Goal: Information Seeking & Learning: Learn about a topic

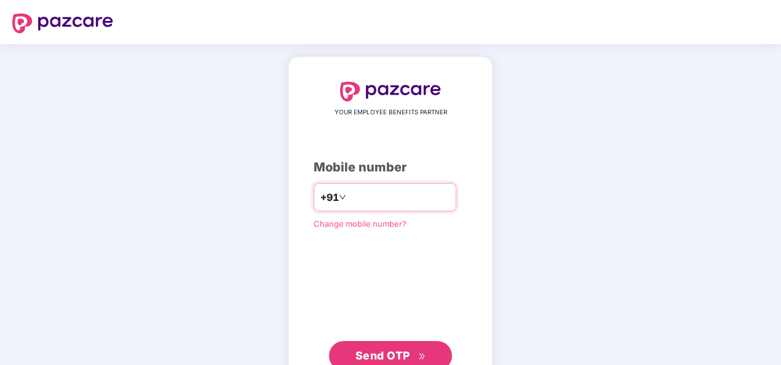
click at [365, 198] on input "number" at bounding box center [399, 198] width 101 height 20
click at [383, 345] on button "Send OTP" at bounding box center [390, 356] width 123 height 30
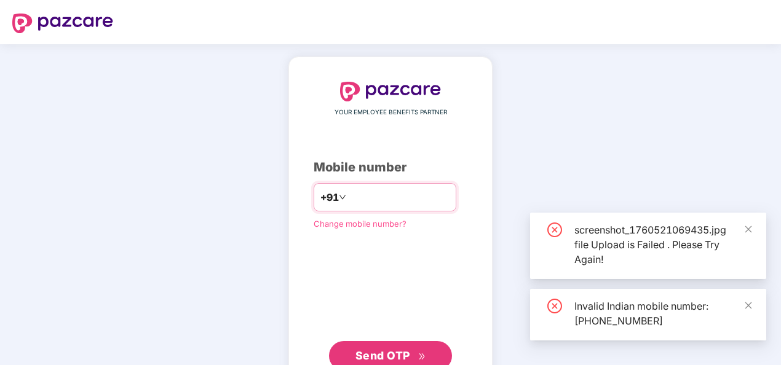
click at [349, 195] on input "**********" at bounding box center [399, 198] width 101 height 20
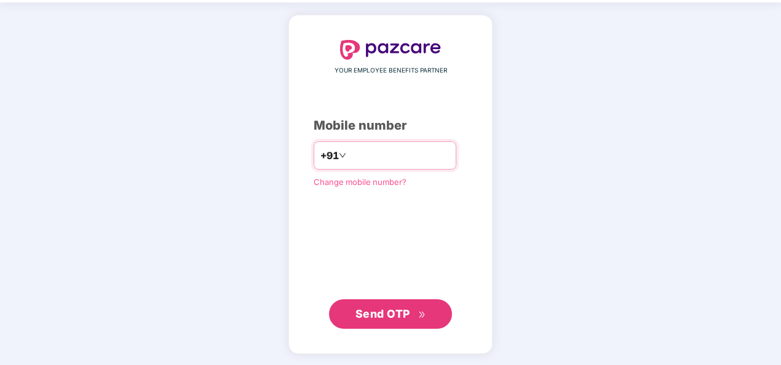
type input "**********"
click at [377, 308] on span "Send OTP" at bounding box center [383, 314] width 55 height 13
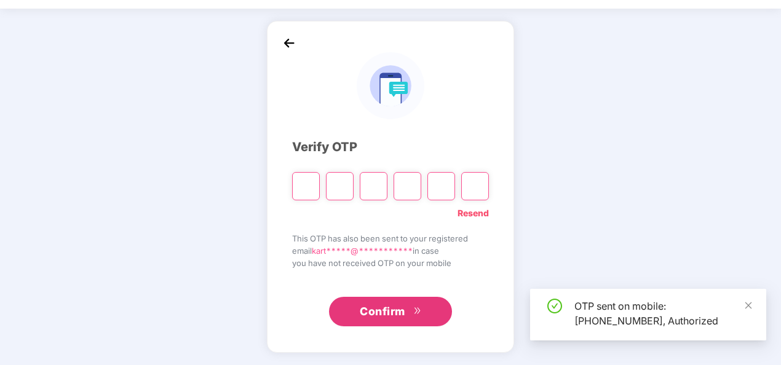
scroll to position [36, 0]
click at [748, 304] on icon "close" at bounding box center [748, 305] width 9 height 9
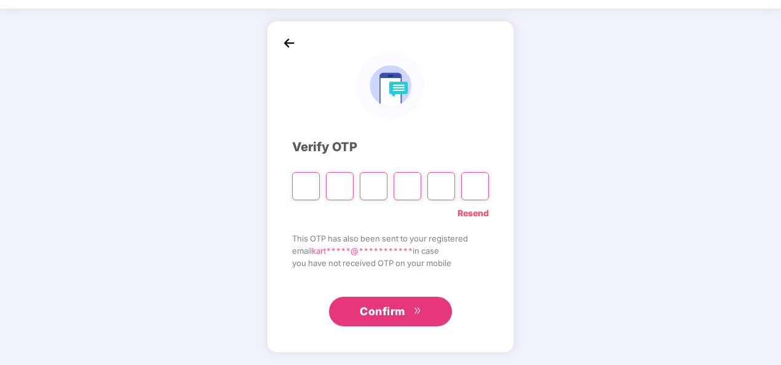
click at [312, 185] on input "Please enter verification code. Digit 1" at bounding box center [306, 186] width 28 height 28
type input "*"
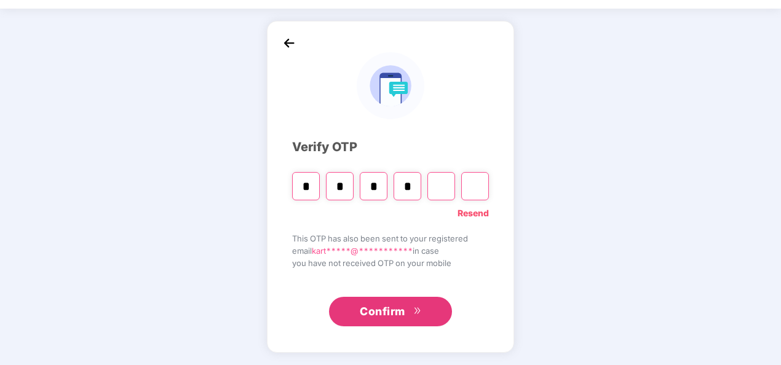
type input "*"
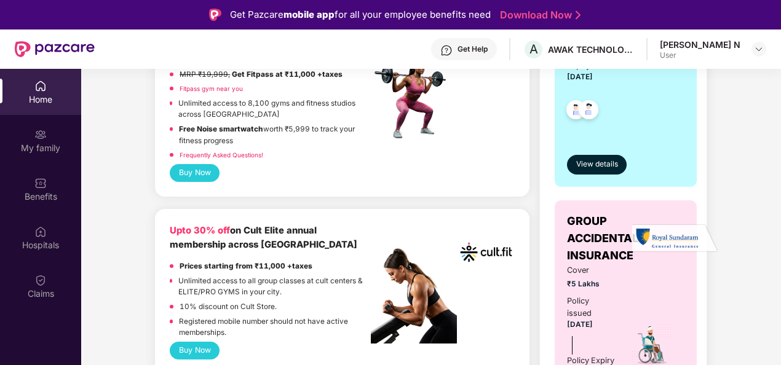
scroll to position [369, 0]
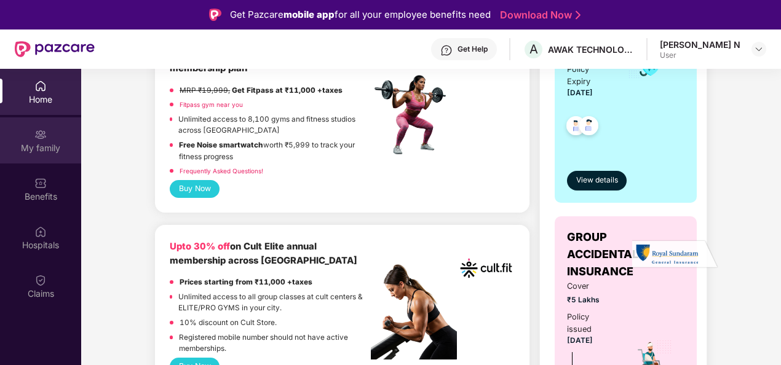
click at [52, 145] on div "My family" at bounding box center [40, 148] width 81 height 12
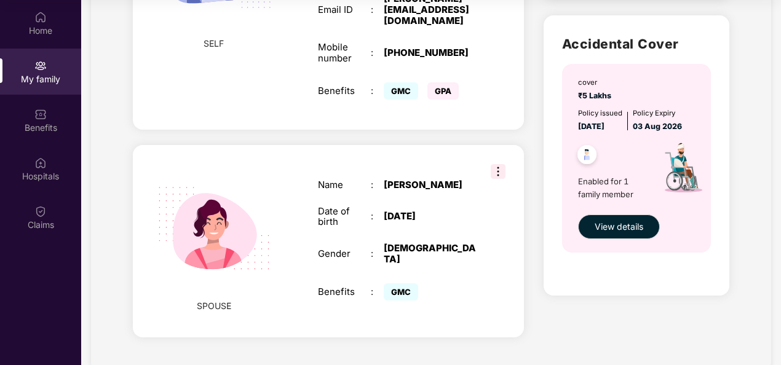
scroll to position [121, 0]
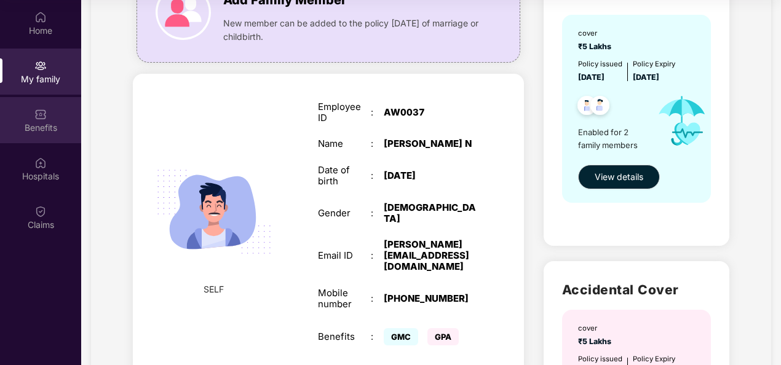
click at [39, 125] on div "Benefits" at bounding box center [40, 128] width 81 height 12
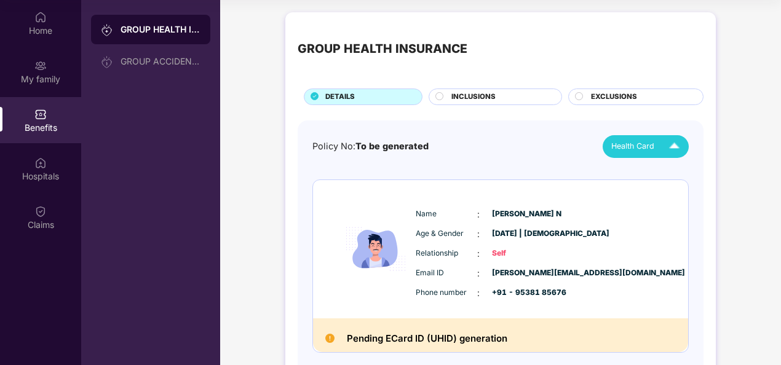
click at [627, 149] on span "Health Card" at bounding box center [633, 146] width 43 height 12
click at [684, 198] on img at bounding box center [688, 198] width 9 height 9
click at [645, 143] on span "Health Card" at bounding box center [633, 146] width 43 height 12
click at [684, 173] on img at bounding box center [688, 174] width 9 height 9
click at [509, 97] on div "INCLUSIONS" at bounding box center [500, 98] width 110 height 13
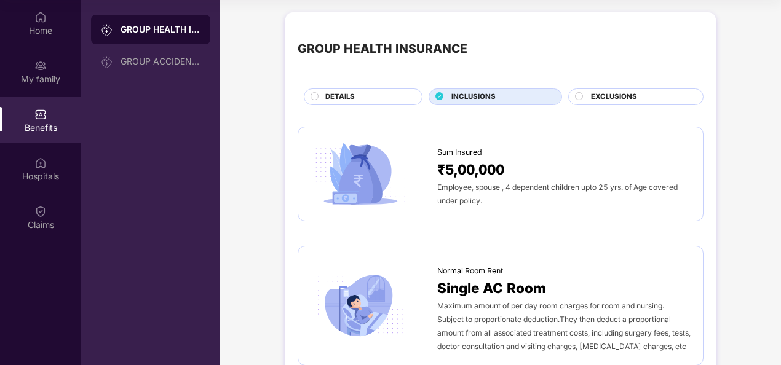
click at [605, 95] on span "EXCLUSIONS" at bounding box center [614, 97] width 46 height 11
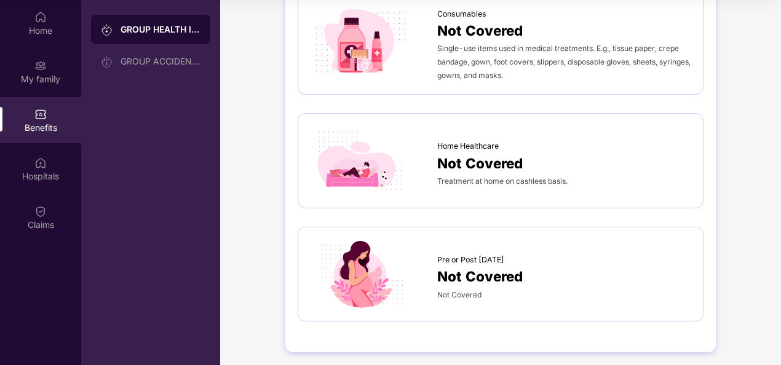
scroll to position [1047, 0]
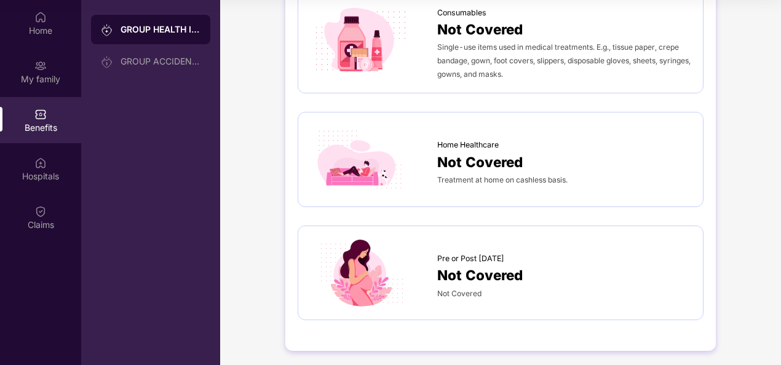
click at [559, 265] on div "Not Covered" at bounding box center [563, 276] width 253 height 22
click at [484, 265] on span "Not Covered" at bounding box center [480, 276] width 86 height 22
click at [410, 265] on div at bounding box center [374, 274] width 127 height 70
click at [487, 265] on span "Not Covered" at bounding box center [480, 276] width 86 height 22
click at [481, 253] on span "Pre or Post [DATE]" at bounding box center [470, 259] width 67 height 12
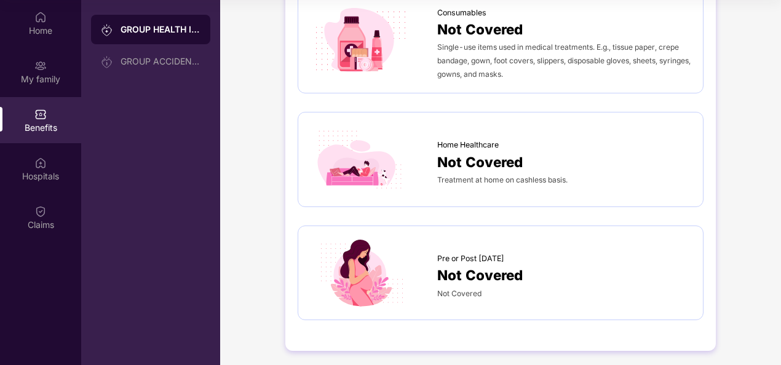
click at [484, 265] on span "Not Covered" at bounding box center [480, 276] width 86 height 22
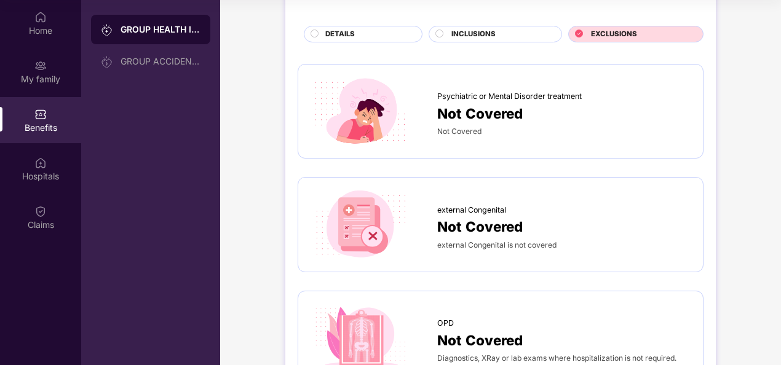
scroll to position [0, 0]
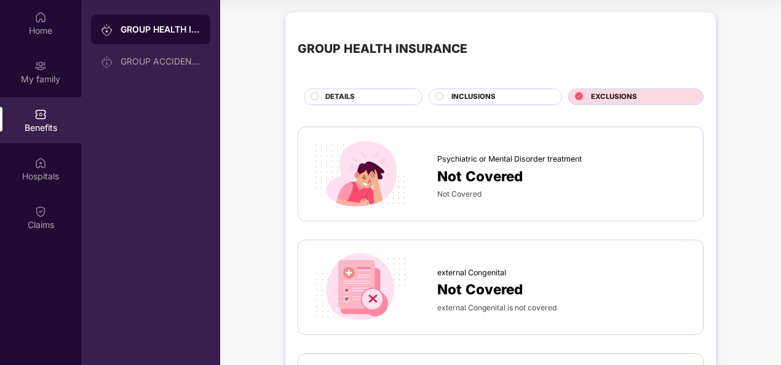
click at [482, 93] on span "INCLUSIONS" at bounding box center [474, 97] width 44 height 11
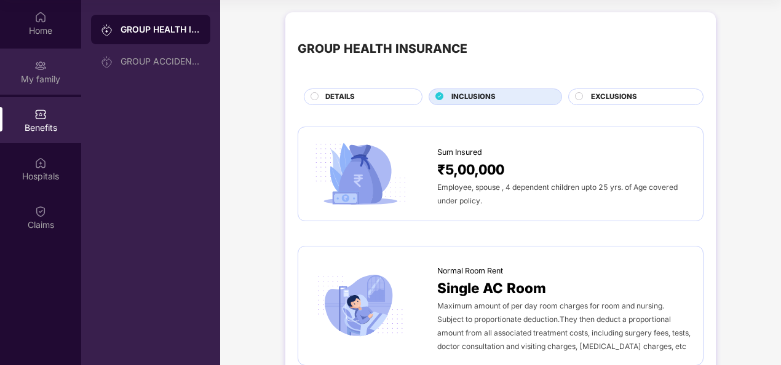
click at [49, 75] on div "My family" at bounding box center [40, 79] width 81 height 12
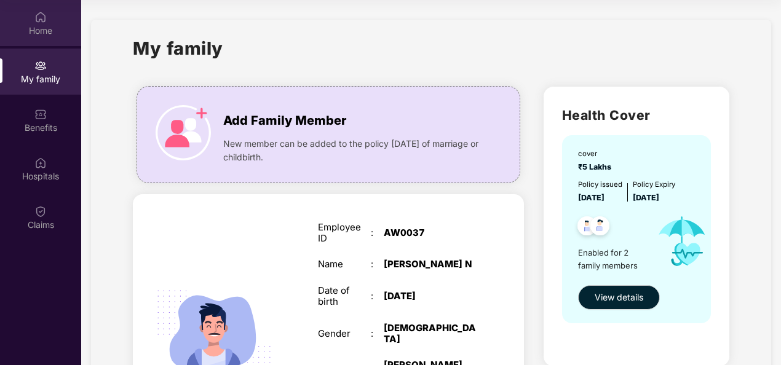
click at [34, 34] on div "Home" at bounding box center [40, 31] width 81 height 12
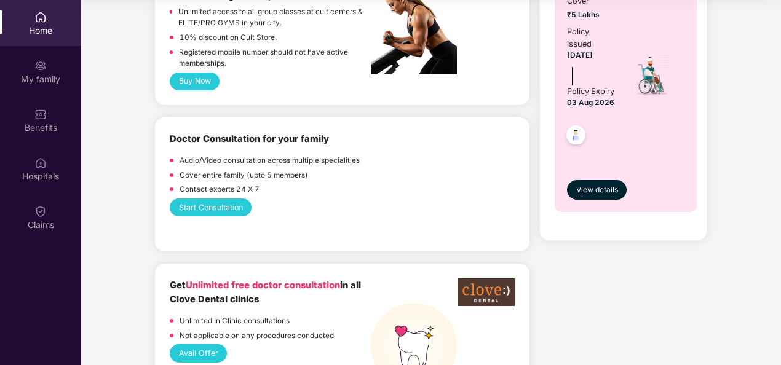
scroll to position [501, 0]
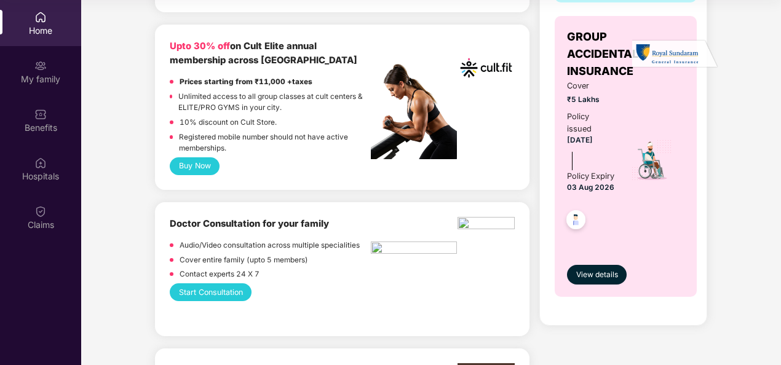
drag, startPoint x: 203, startPoint y: 165, endPoint x: 189, endPoint y: 170, distance: 14.2
click at [189, 170] on button "Buy Now" at bounding box center [195, 166] width 50 height 18
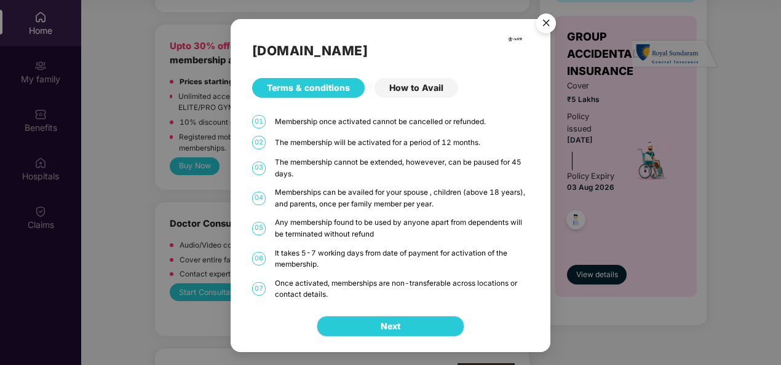
click at [309, 260] on div "It takes 5-7 working days from date of payment for activation of the membership." at bounding box center [402, 259] width 254 height 23
click at [381, 326] on span "Next" at bounding box center [391, 327] width 20 height 14
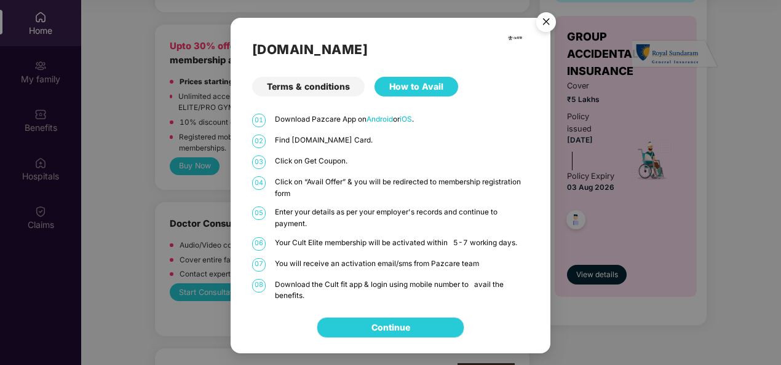
click at [397, 330] on link "Continue" at bounding box center [391, 328] width 39 height 14
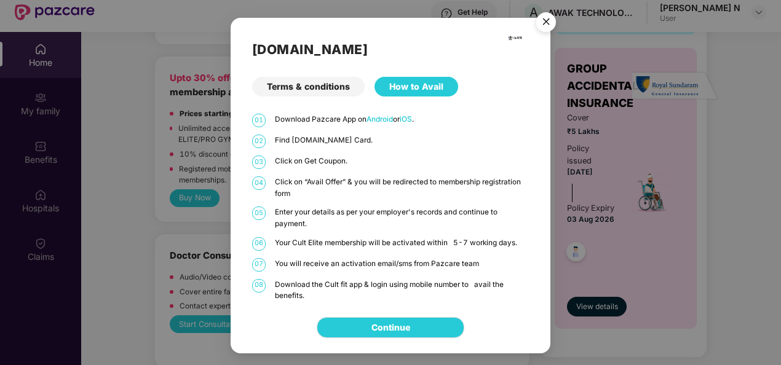
scroll to position [69, 0]
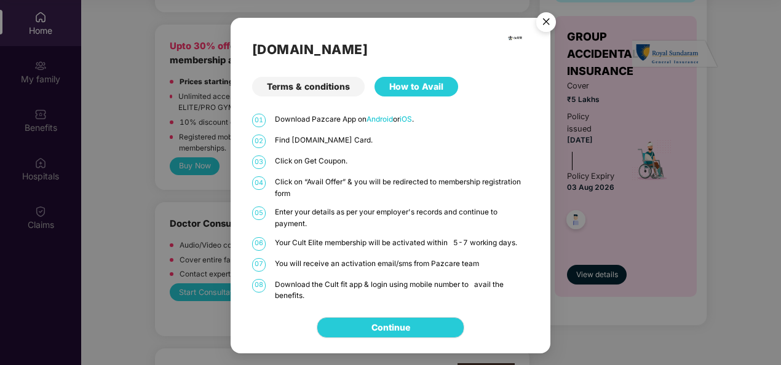
click at [548, 28] on img "Close" at bounding box center [546, 24] width 34 height 34
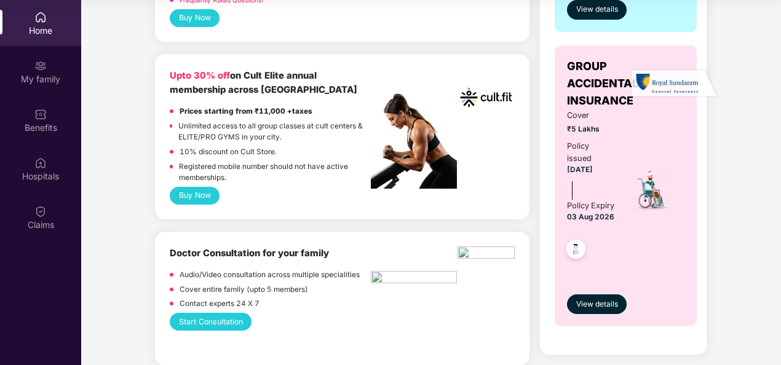
scroll to position [445, 0]
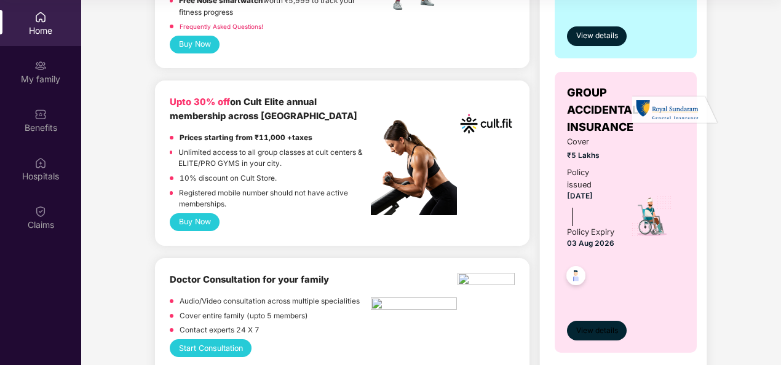
click at [598, 337] on span "View details" at bounding box center [597, 331] width 42 height 12
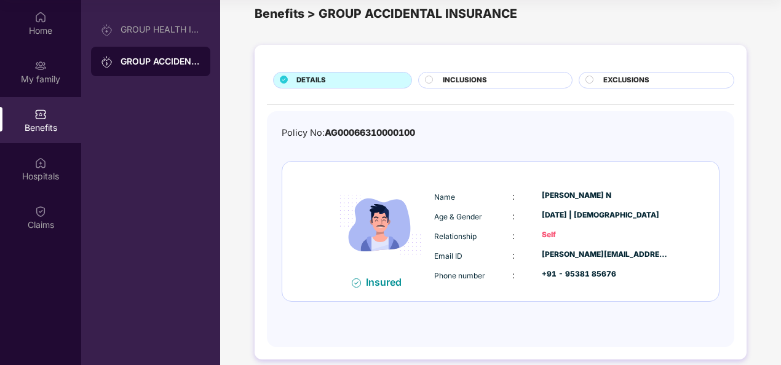
scroll to position [32, 0]
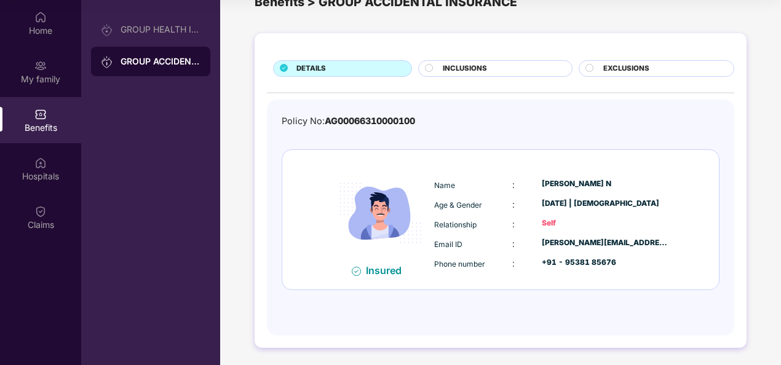
click at [461, 68] on span "INCLUSIONS" at bounding box center [465, 68] width 44 height 11
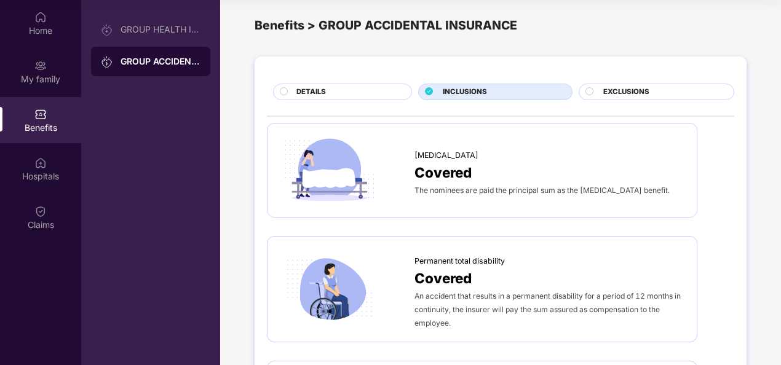
scroll to position [0, 0]
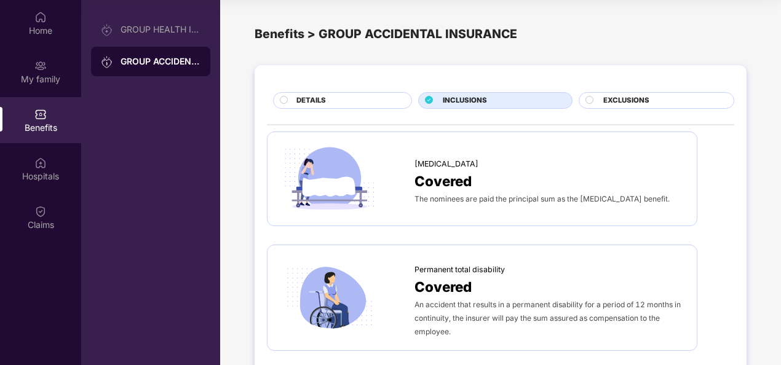
click at [616, 105] on span "EXCLUSIONS" at bounding box center [627, 100] width 46 height 11
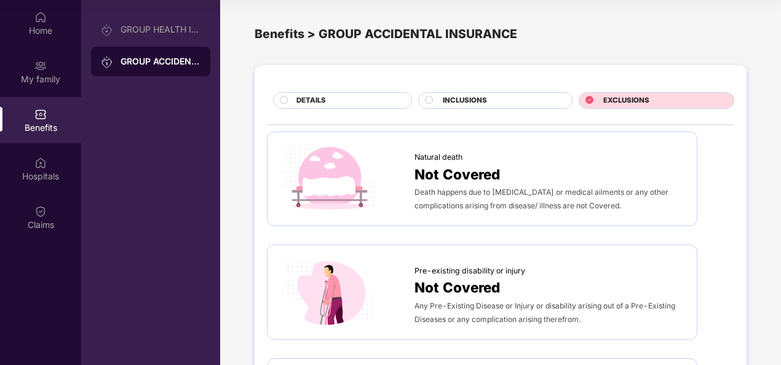
click at [517, 103] on div "INCLUSIONS" at bounding box center [501, 101] width 129 height 13
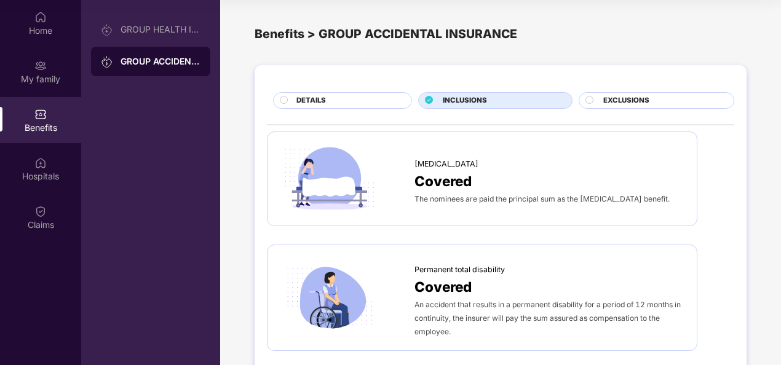
click at [346, 95] on div "DETAILS" at bounding box center [347, 101] width 115 height 13
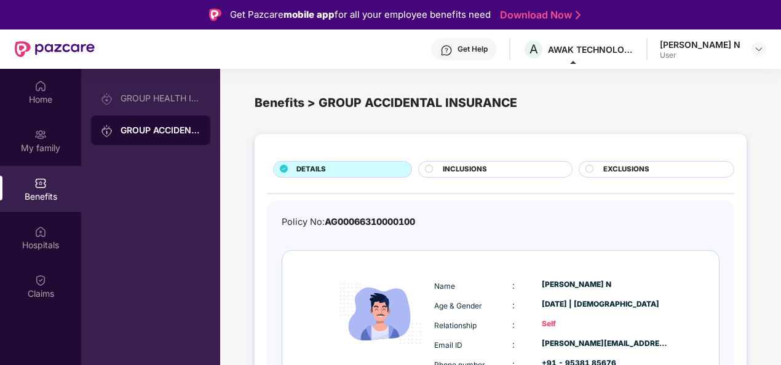
click at [705, 52] on div "User" at bounding box center [700, 55] width 81 height 10
click at [732, 52] on div "User" at bounding box center [700, 55] width 81 height 10
click at [758, 43] on div at bounding box center [759, 49] width 15 height 15
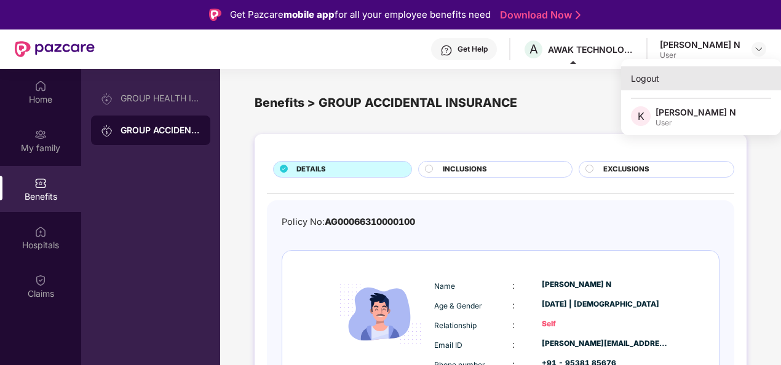
click at [650, 76] on div "Logout" at bounding box center [701, 78] width 160 height 24
